Goal: Check status: Check status

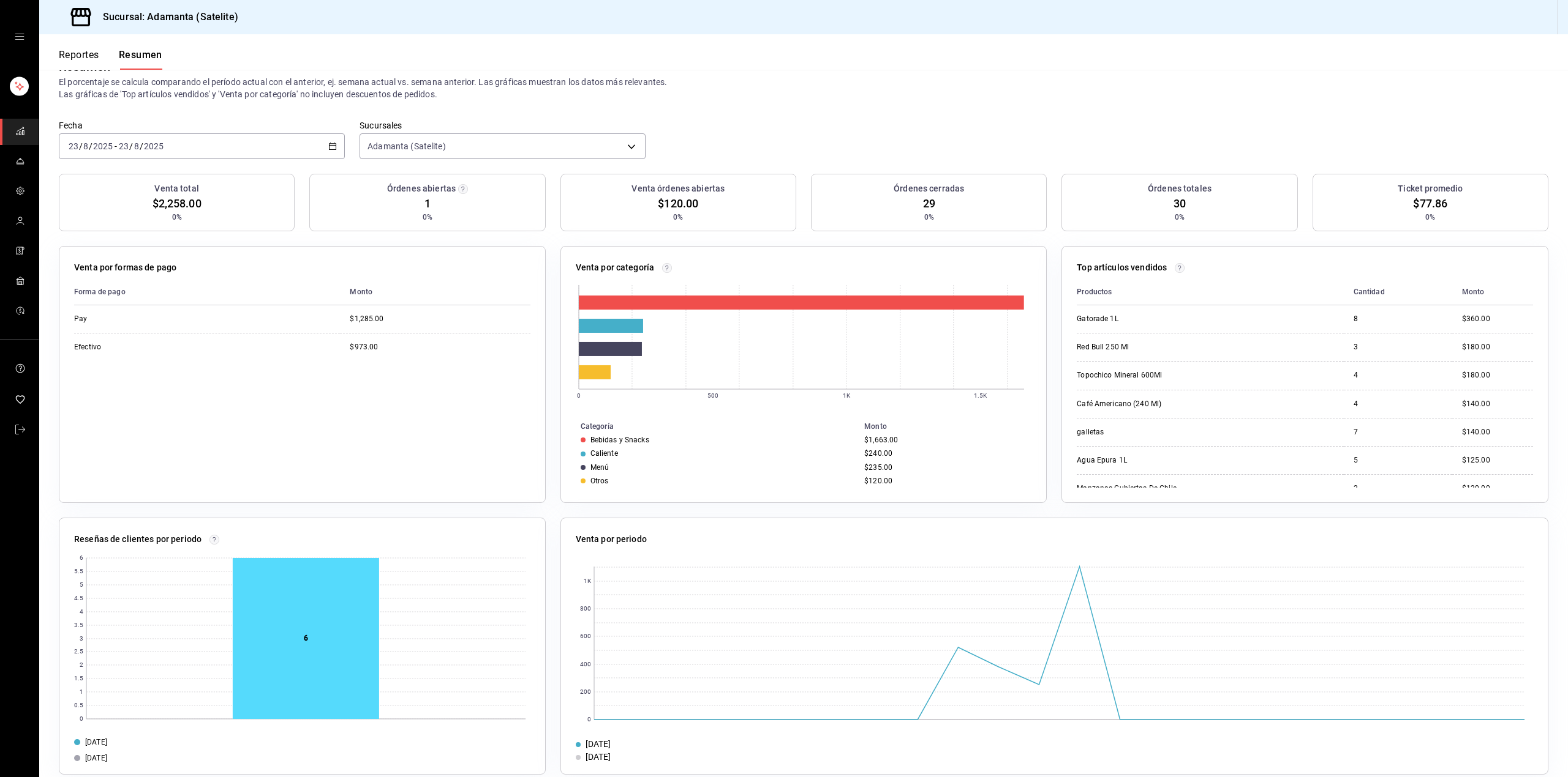
scroll to position [49, 0]
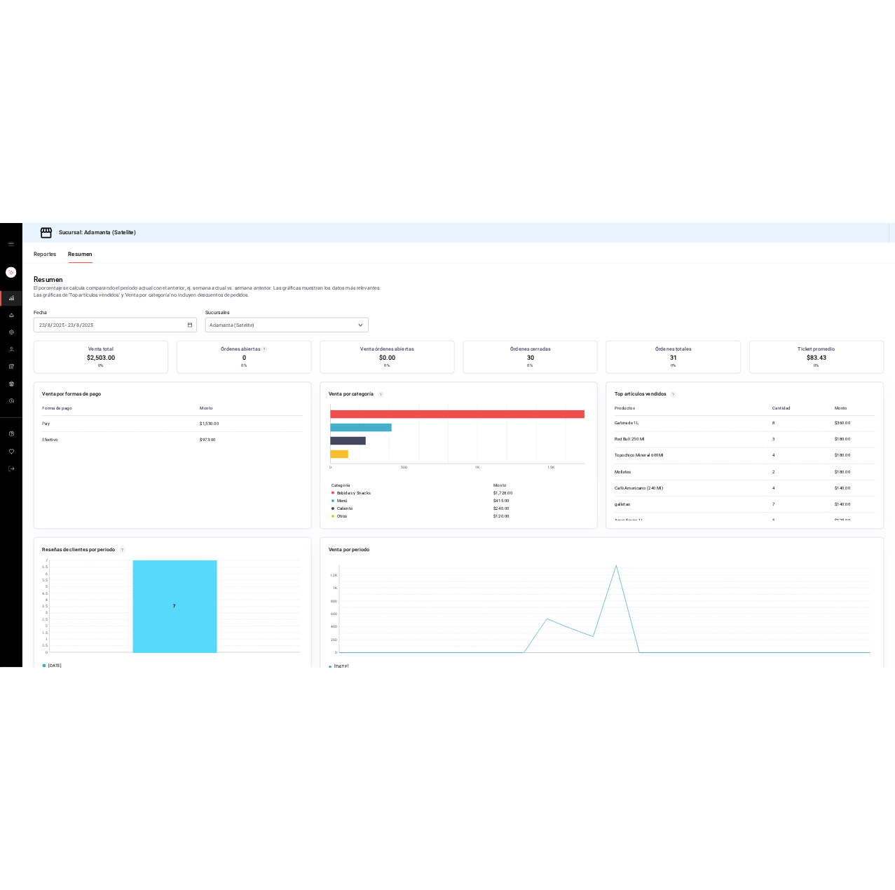
scroll to position [56, 0]
